Goal: Browse casually: Explore the website without a specific task or goal

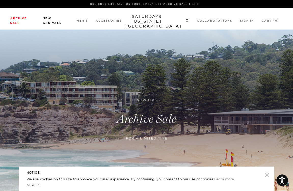
click at [50, 18] on link "New Arrivals" at bounding box center [52, 20] width 19 height 7
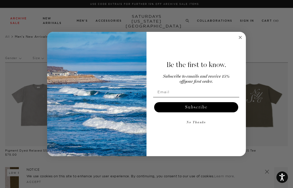
click at [241, 36] on circle "Close dialog" at bounding box center [241, 38] width 6 height 6
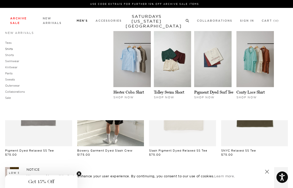
click at [8, 50] on link "Shirts" at bounding box center [9, 49] width 8 height 4
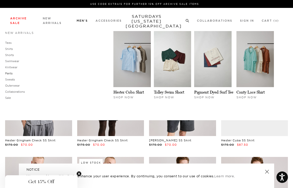
click at [10, 74] on link "Pants" at bounding box center [8, 74] width 7 height 4
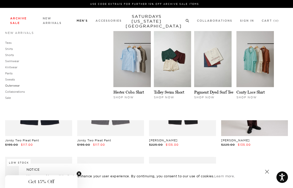
click at [12, 85] on link "Outerwear" at bounding box center [12, 86] width 15 height 4
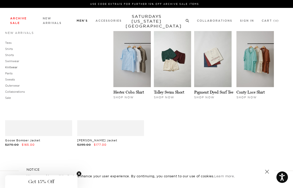
click at [11, 66] on link "Knitwear" at bounding box center [11, 68] width 12 height 4
click at [9, 55] on link "Shorts" at bounding box center [9, 55] width 9 height 4
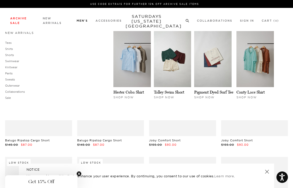
click at [27, 31] on link "New Arrivals" at bounding box center [19, 33] width 29 height 4
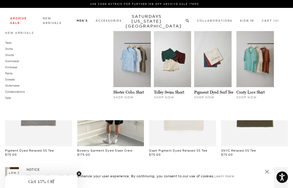
click at [83, 20] on link "Men's" at bounding box center [82, 20] width 11 height 3
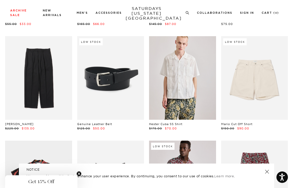
scroll to position [1696, 0]
